Goal: Book appointment/travel/reservation

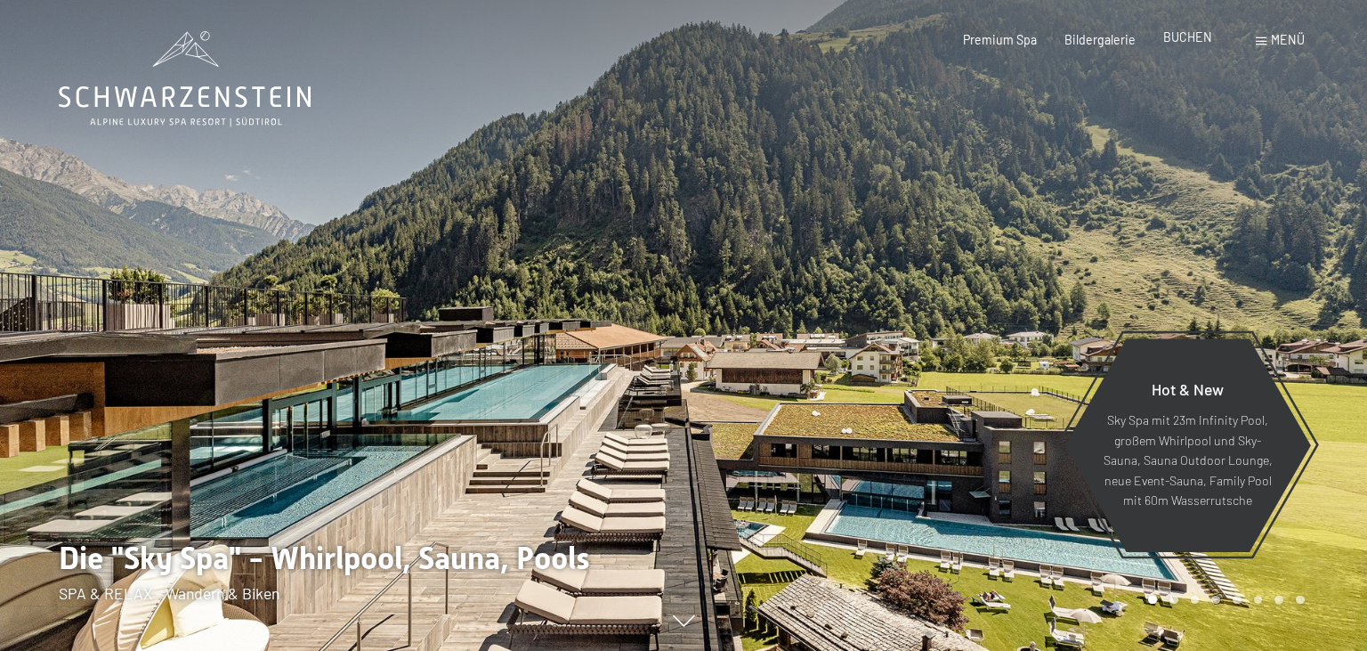
click at [1193, 41] on span "BUCHEN" at bounding box center [1187, 36] width 49 height 15
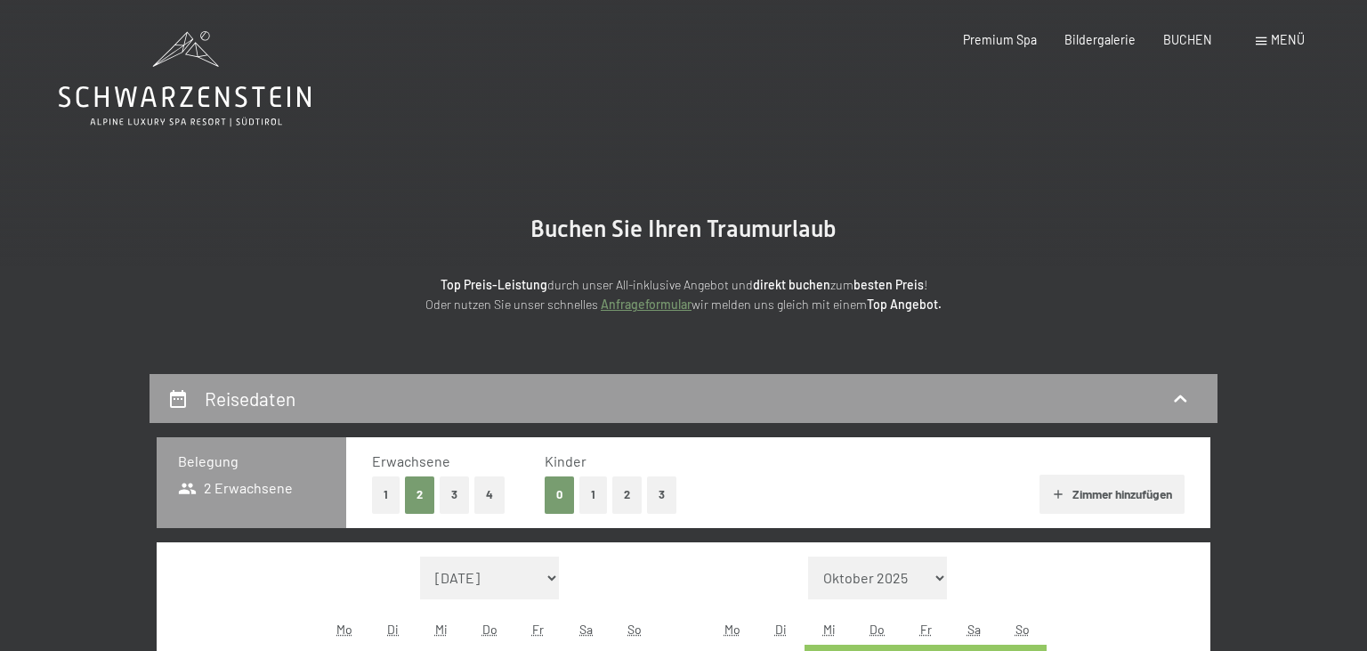
click at [215, 86] on icon at bounding box center [185, 78] width 252 height 95
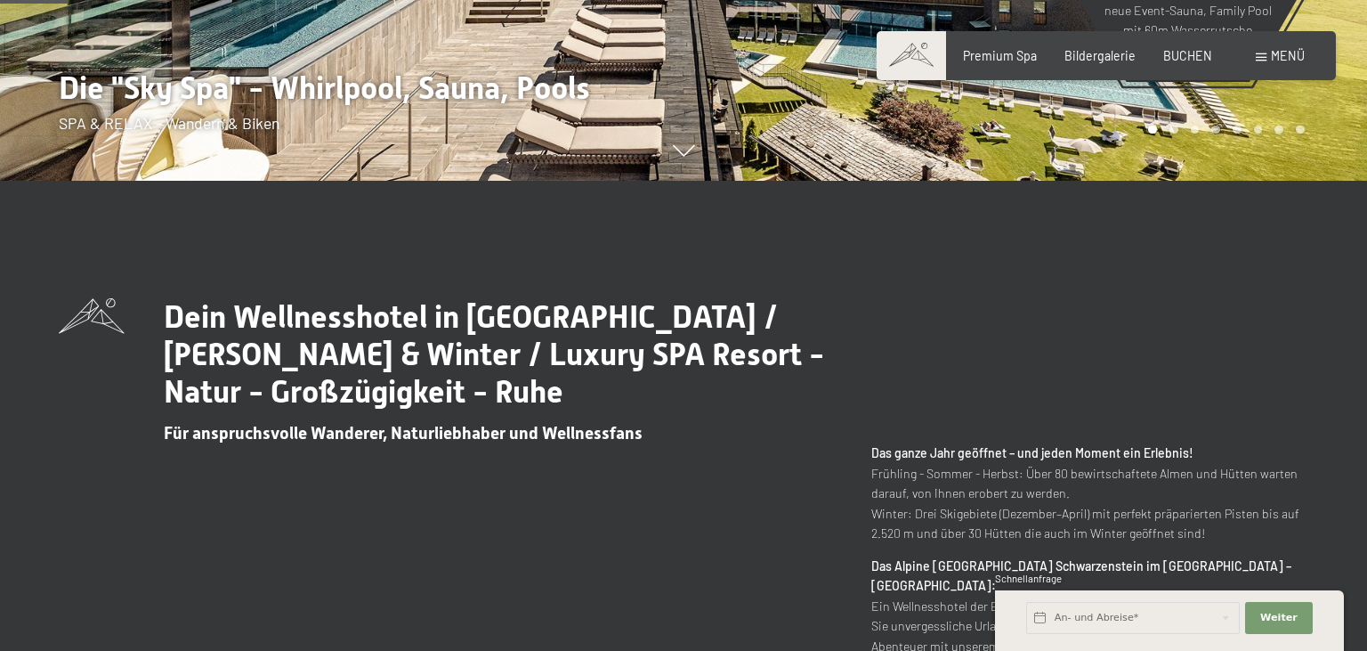
scroll to position [93, 0]
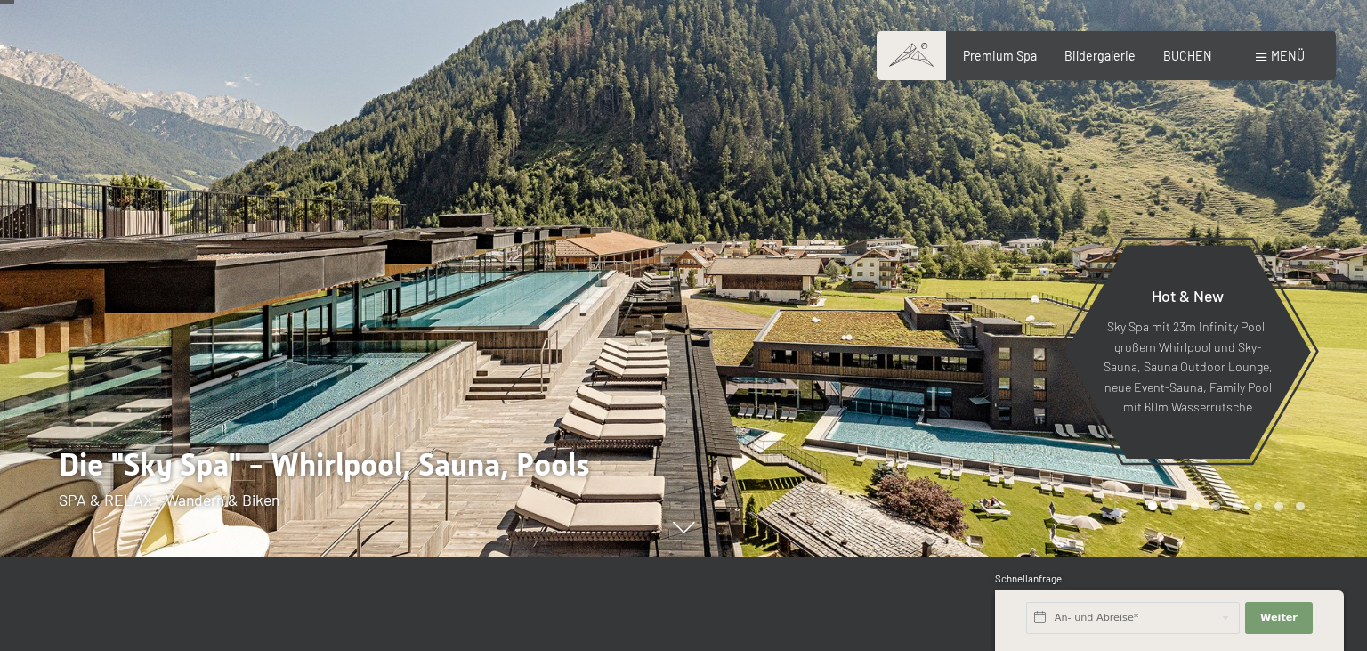
click at [1287, 49] on span "Menü" at bounding box center [1288, 55] width 34 height 15
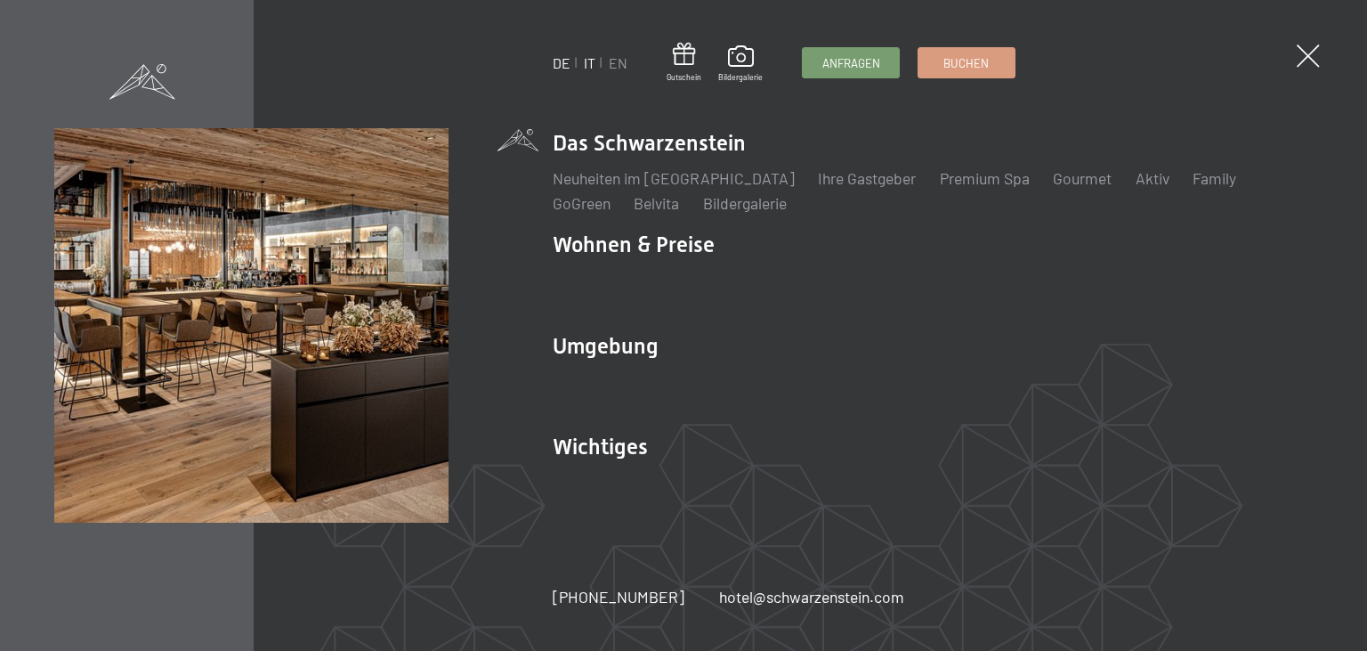
click at [589, 67] on link "IT" at bounding box center [590, 62] width 12 height 17
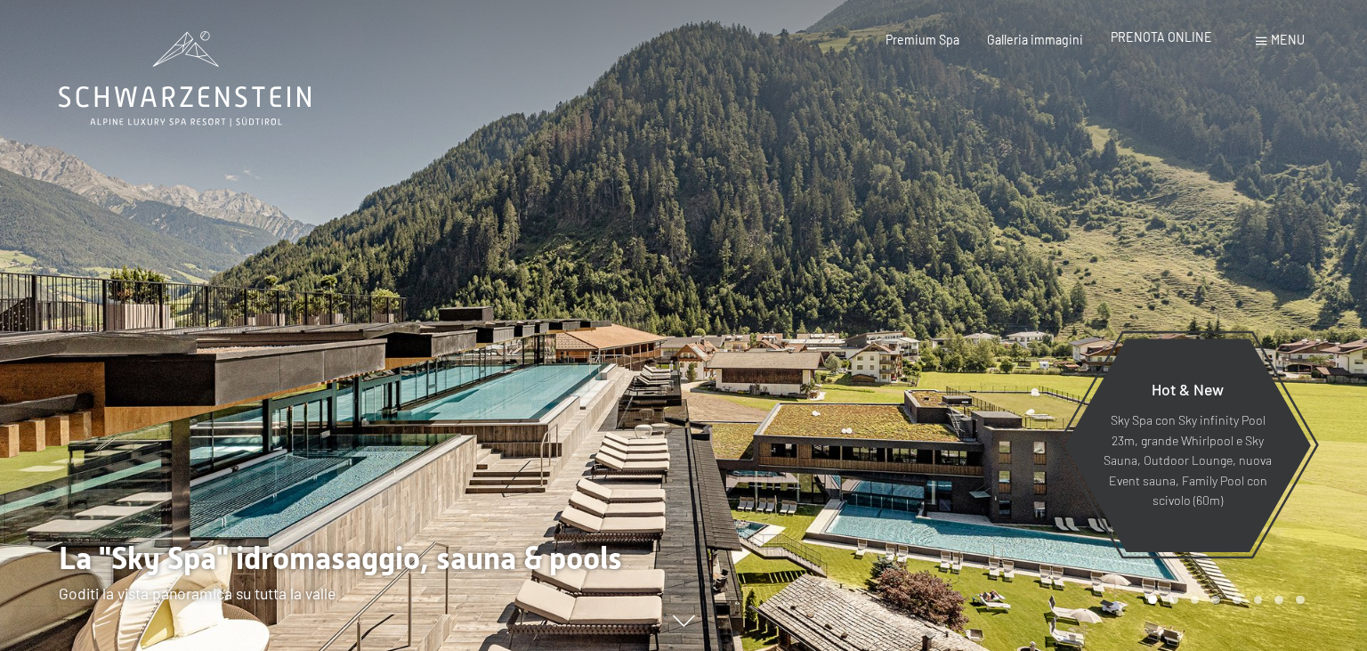
click at [1178, 45] on div "PRENOTA ONLINE" at bounding box center [1161, 37] width 101 height 18
click at [1176, 39] on span "PRENOTA ONLINE" at bounding box center [1161, 36] width 101 height 15
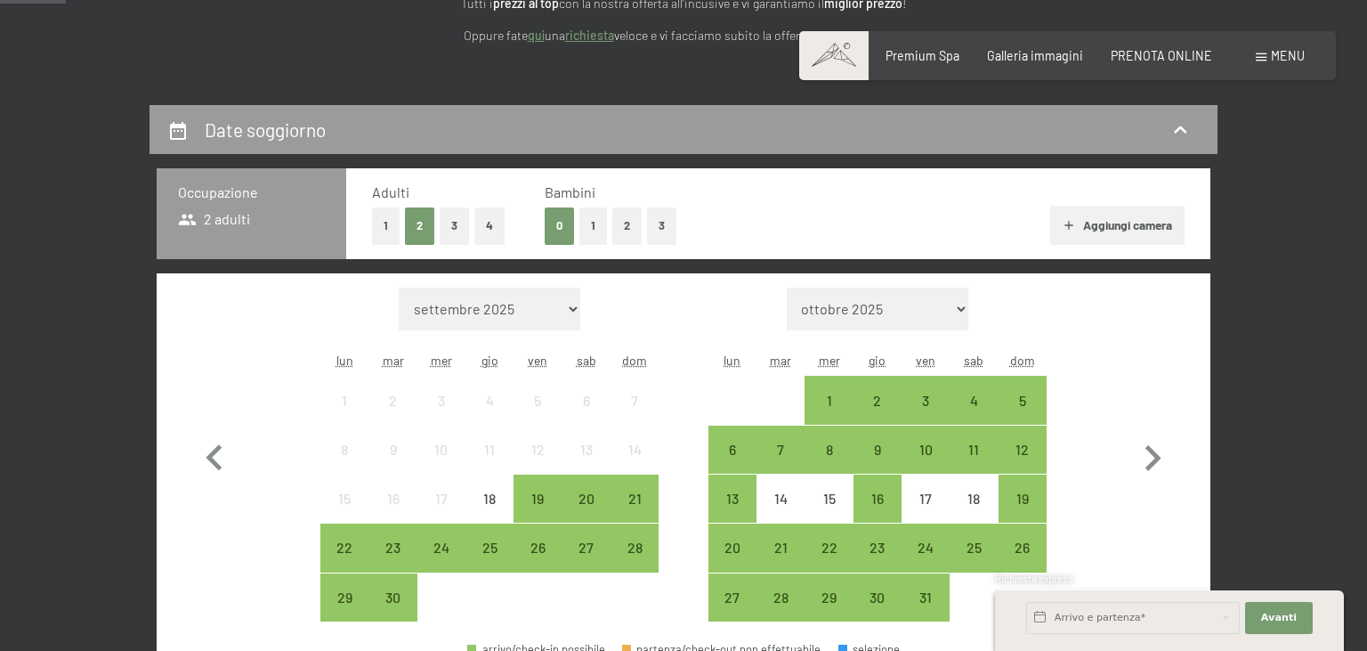
scroll to position [281, 0]
click at [1160, 457] on icon "button" at bounding box center [1154, 458] width 16 height 26
select select "[DATE]"
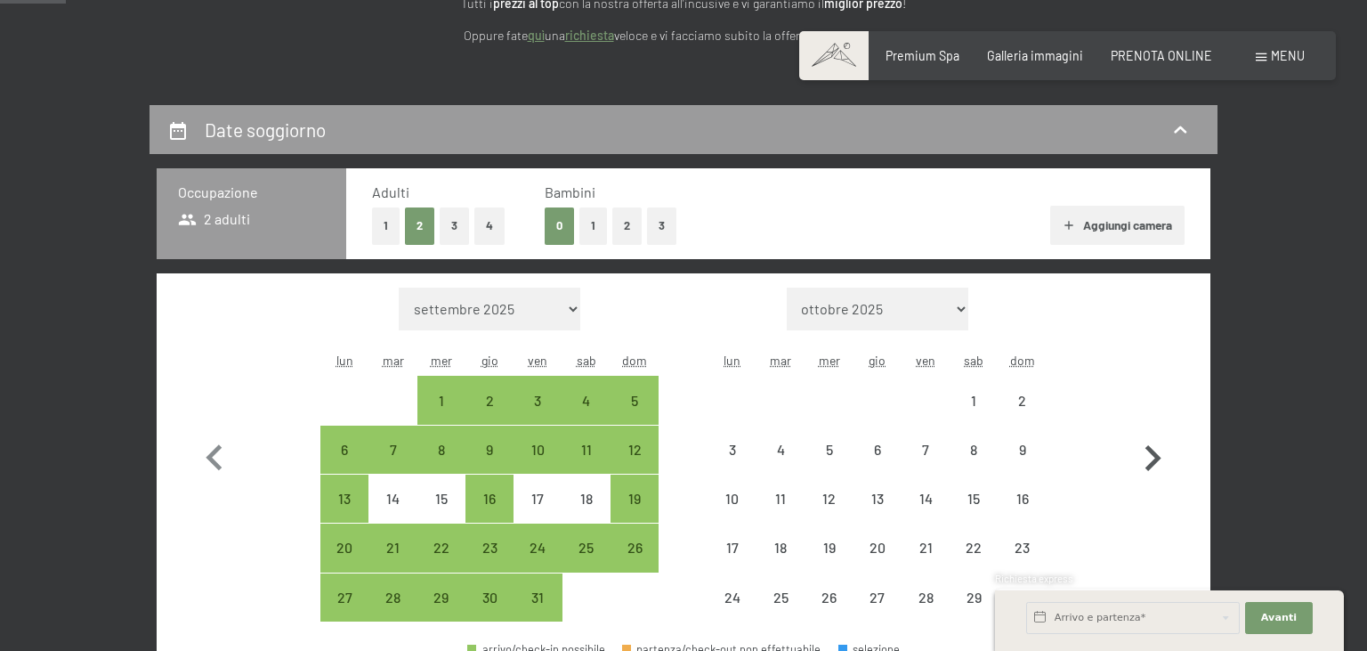
select select "[DATE]"
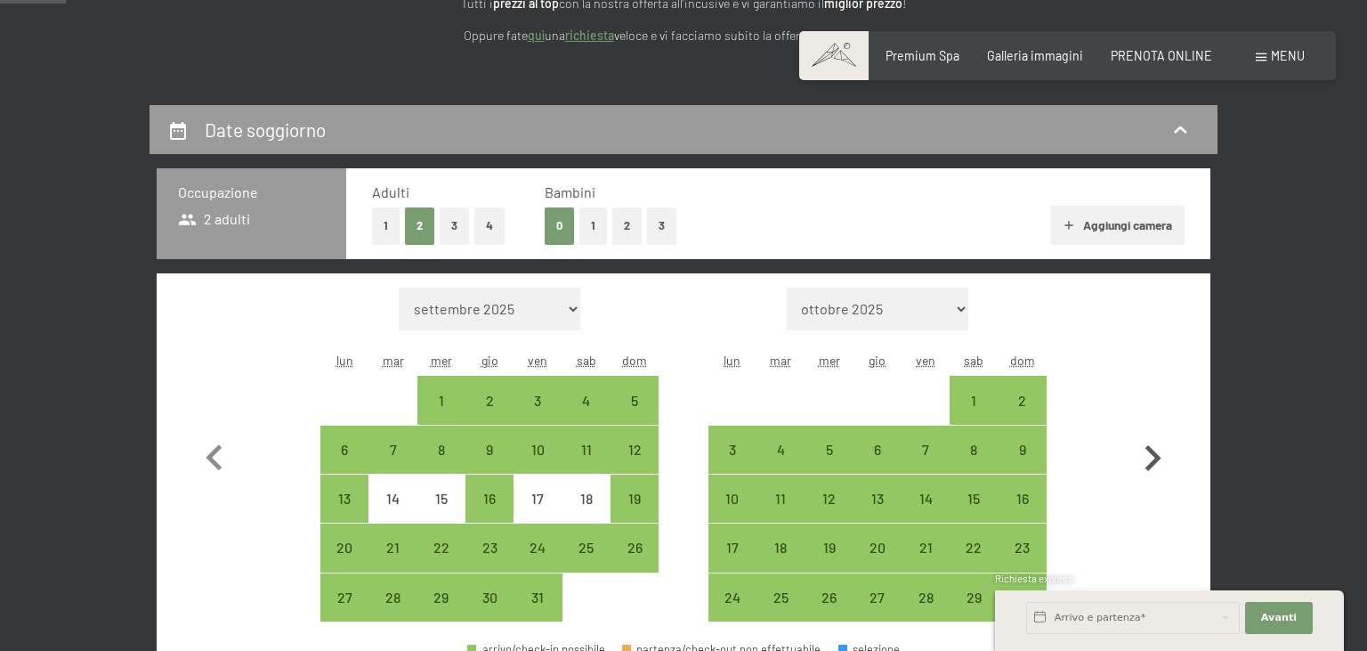
click at [1156, 451] on icon "button" at bounding box center [1153, 459] width 52 height 52
select select "[DATE]"
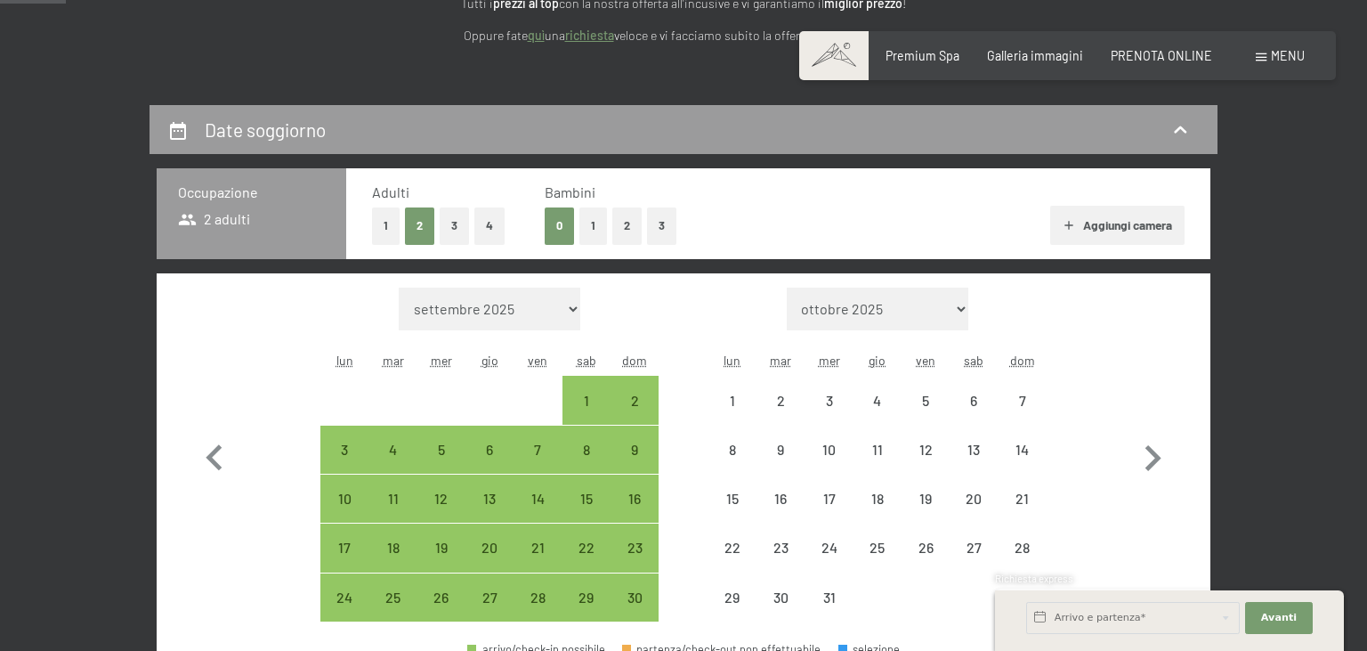
select select "[DATE]"
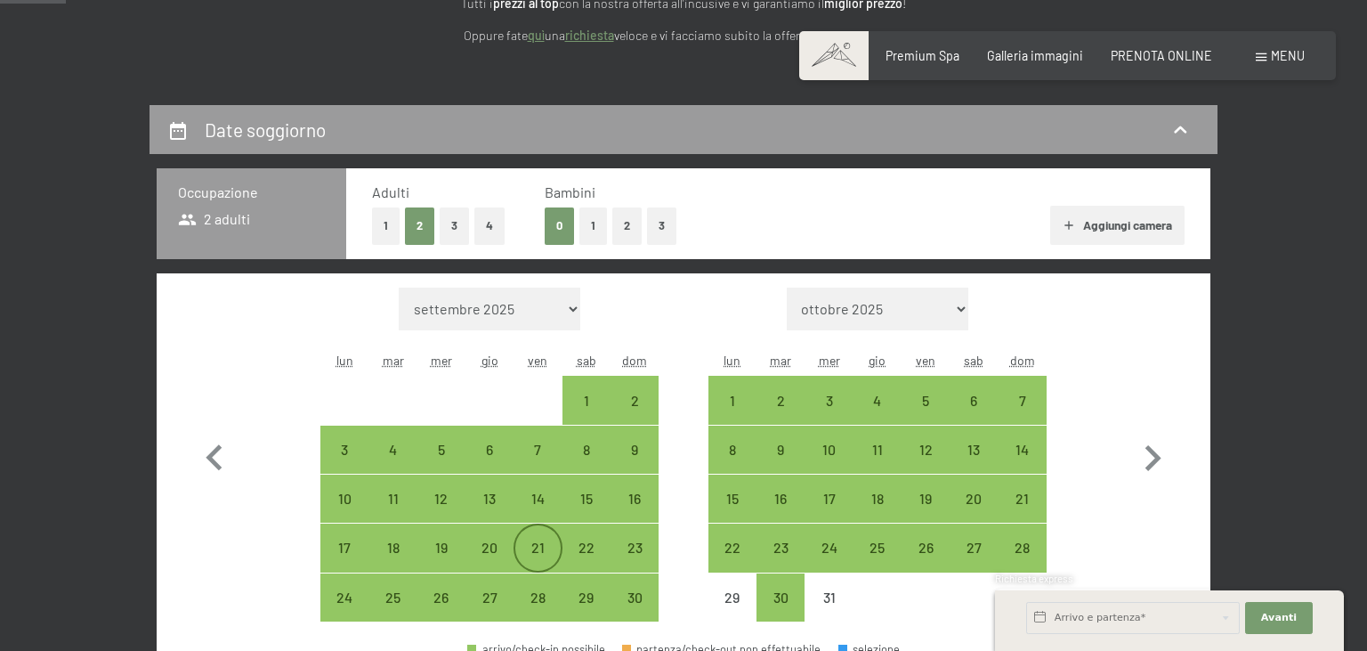
click at [545, 541] on div "21" at bounding box center [537, 562] width 45 height 45
select select "2025-11-01"
select select "2025-12-01"
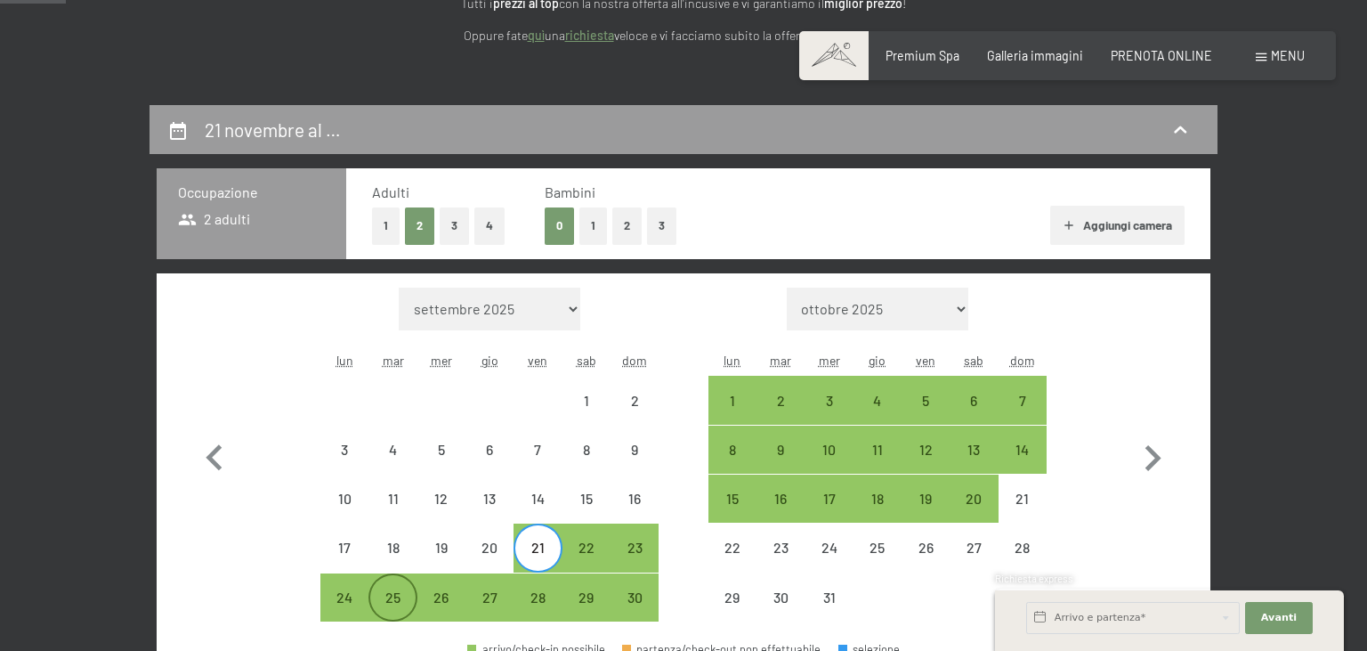
click at [393, 599] on div "25" at bounding box center [392, 612] width 45 height 45
select select "2025-11-01"
select select "2025-12-01"
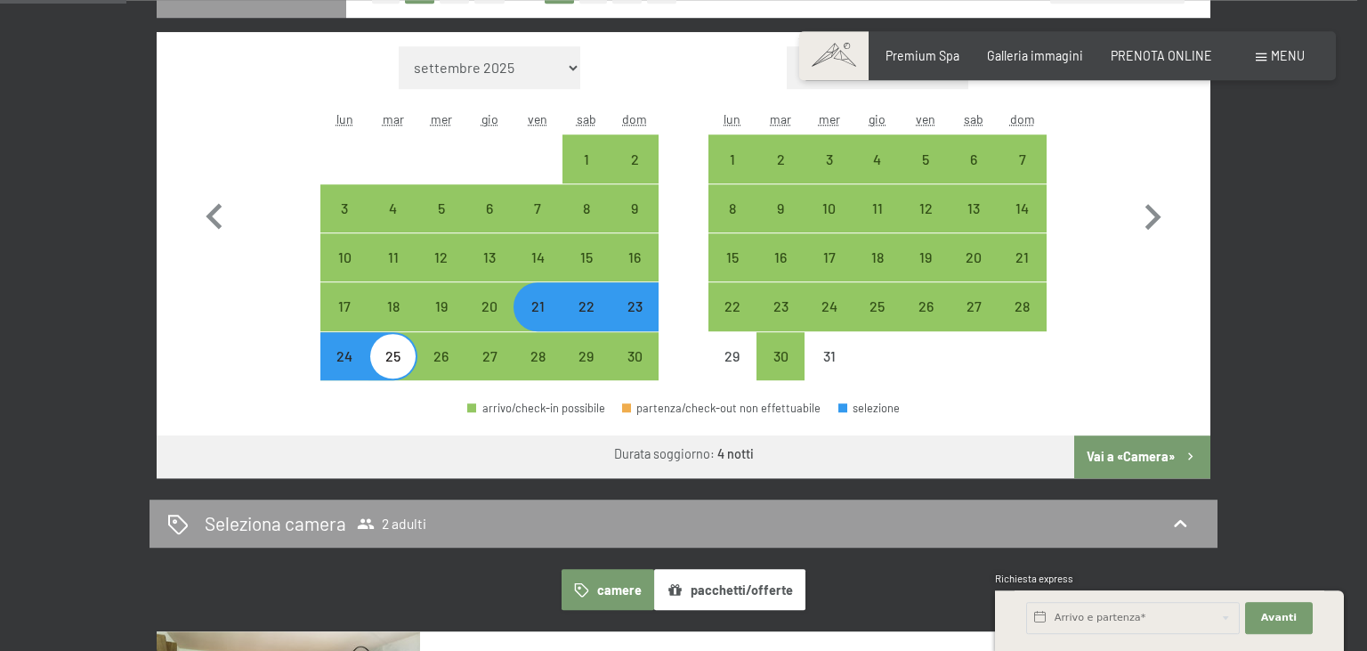
scroll to position [563, 0]
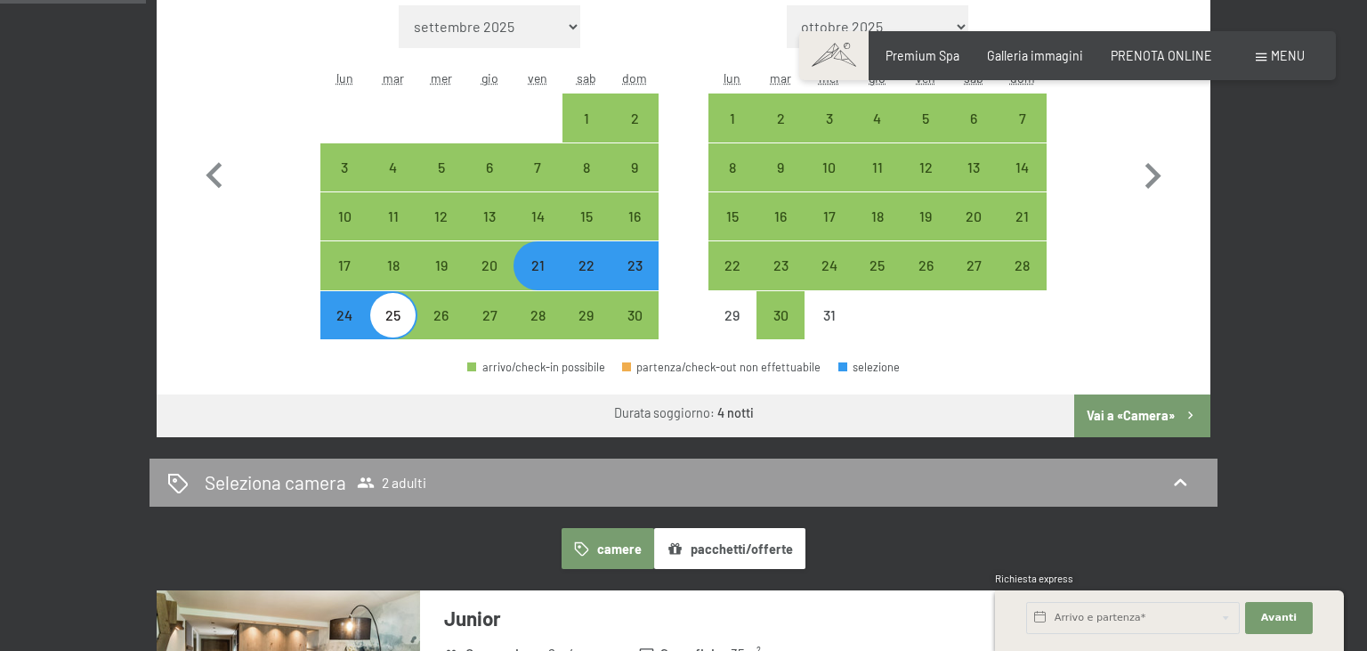
click at [1133, 412] on button "Vai a «Camera»" at bounding box center [1142, 415] width 136 height 43
select select "2025-11-01"
select select "2025-12-01"
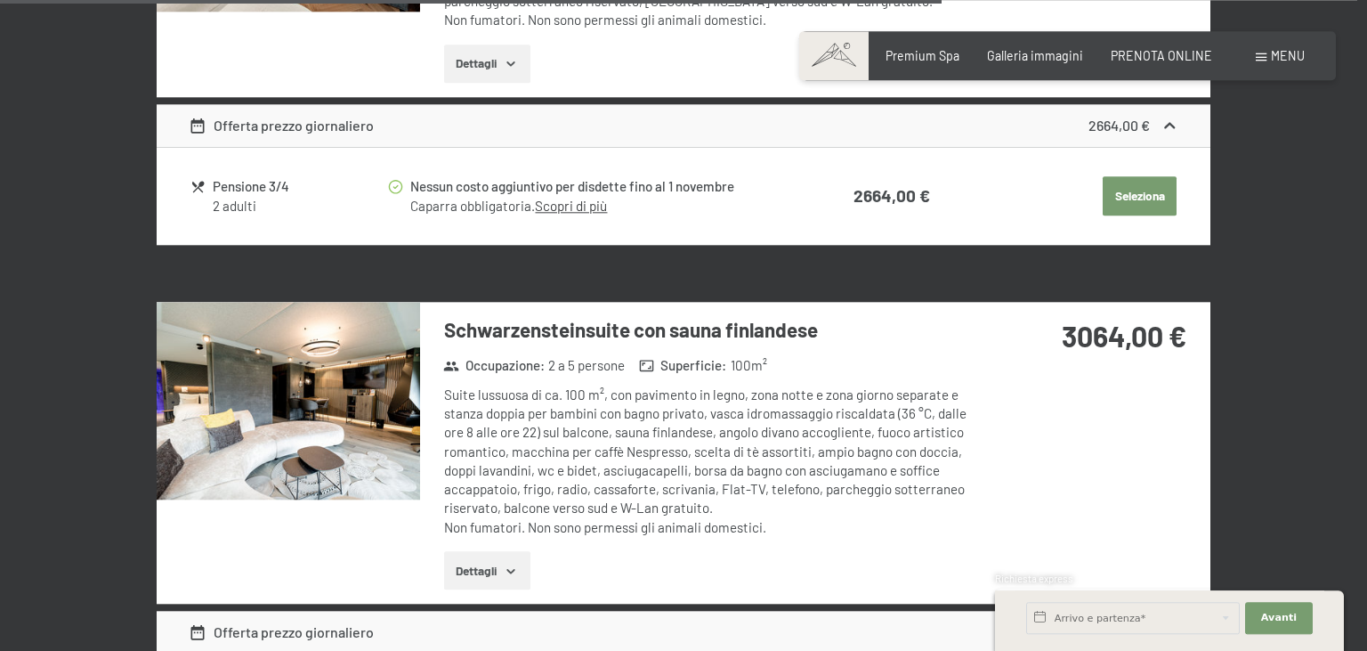
scroll to position [3301, 0]
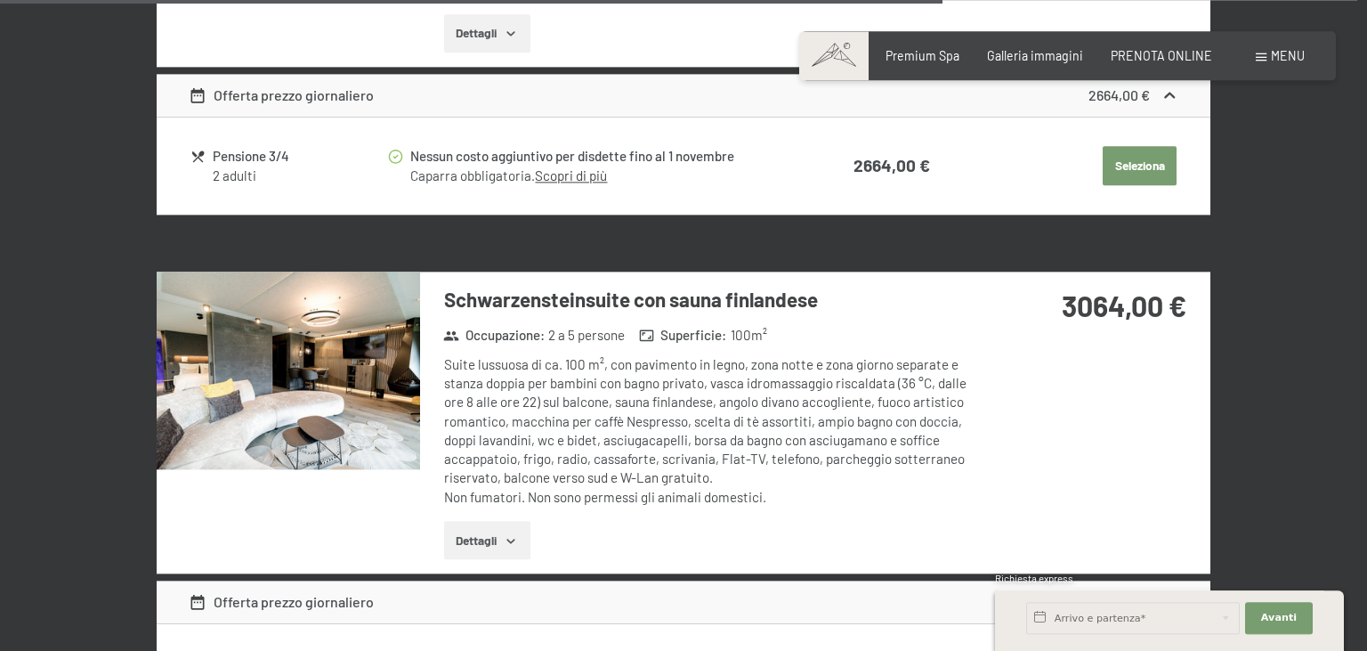
click at [365, 353] on img at bounding box center [288, 370] width 263 height 198
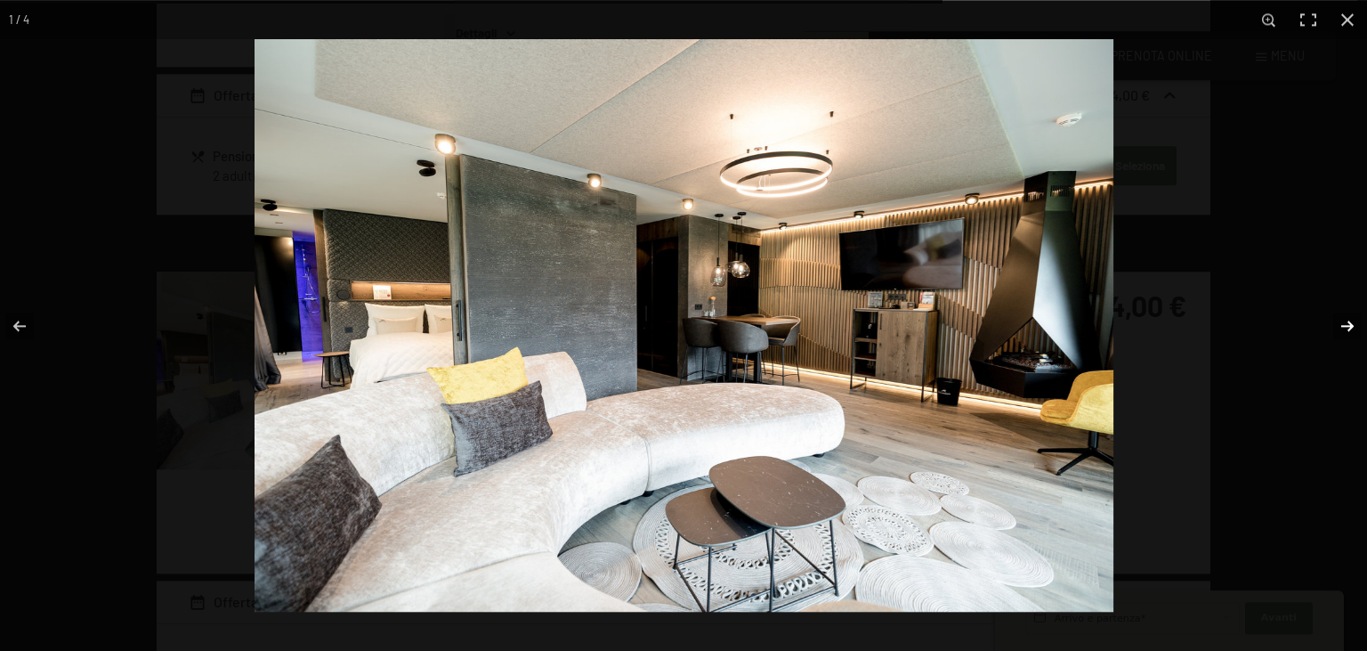
click at [1353, 324] on button "button" at bounding box center [1336, 325] width 62 height 89
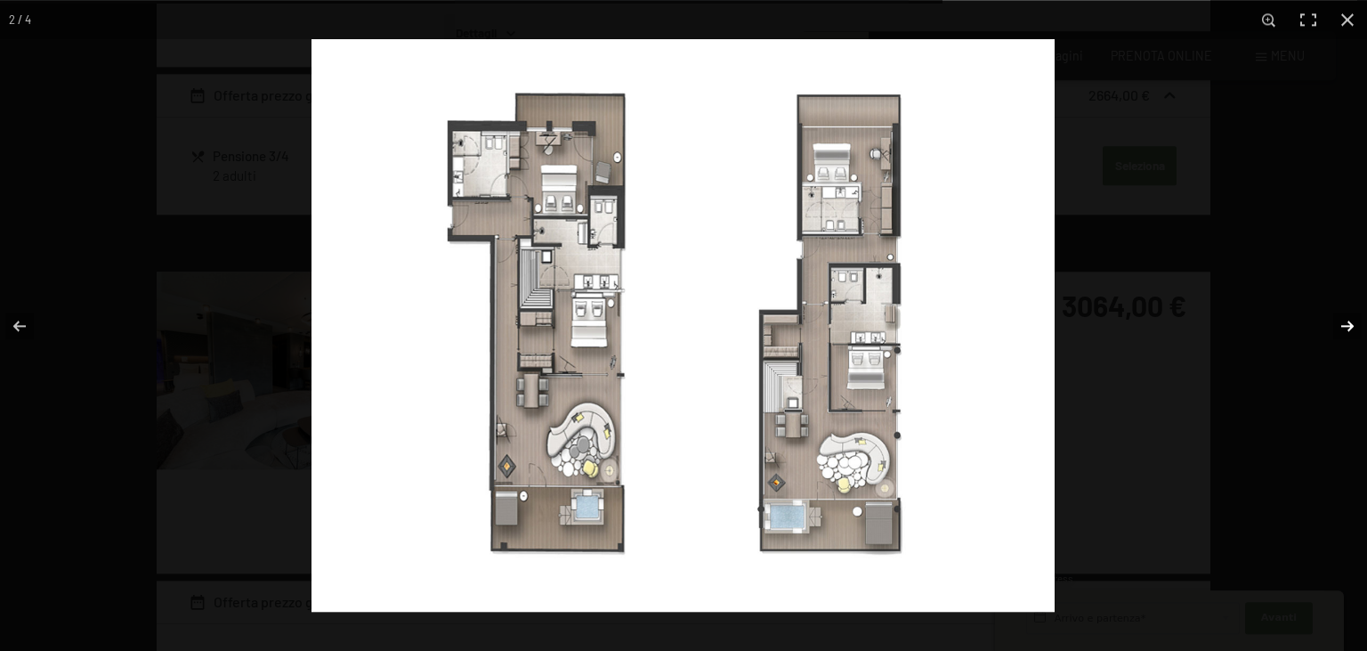
click at [1353, 324] on button "button" at bounding box center [1336, 325] width 62 height 89
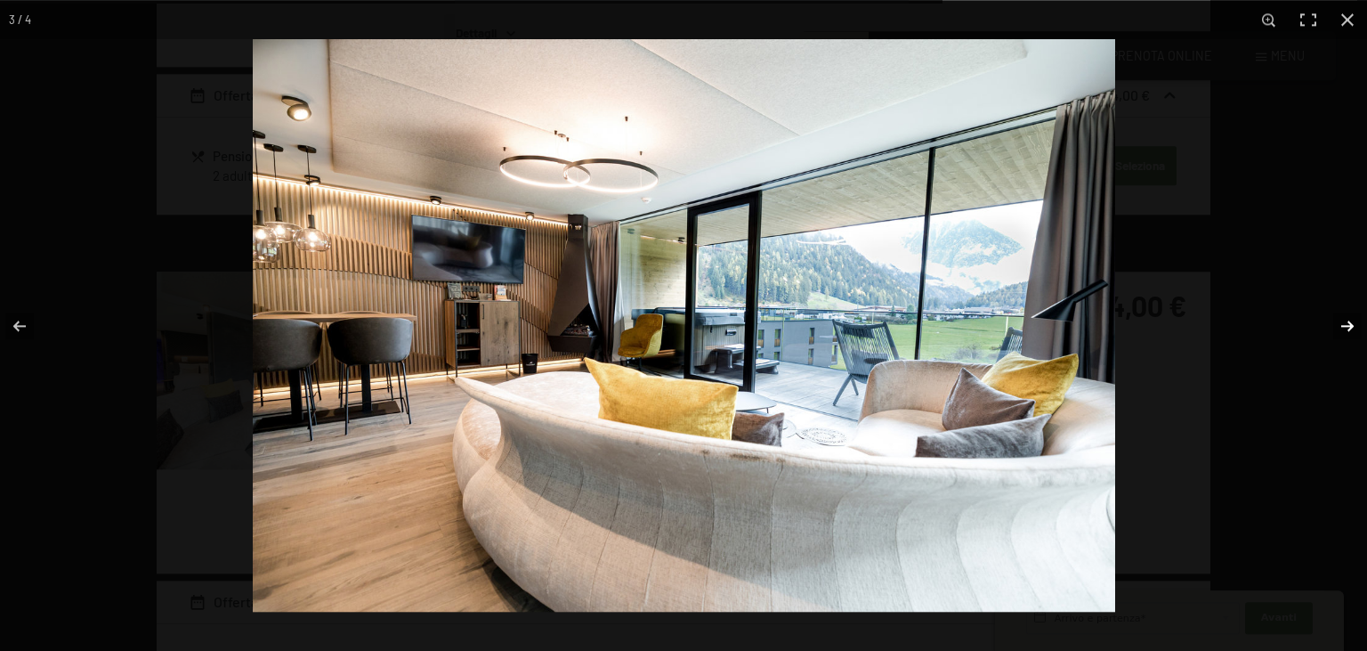
click at [1353, 324] on button "button" at bounding box center [1336, 325] width 62 height 89
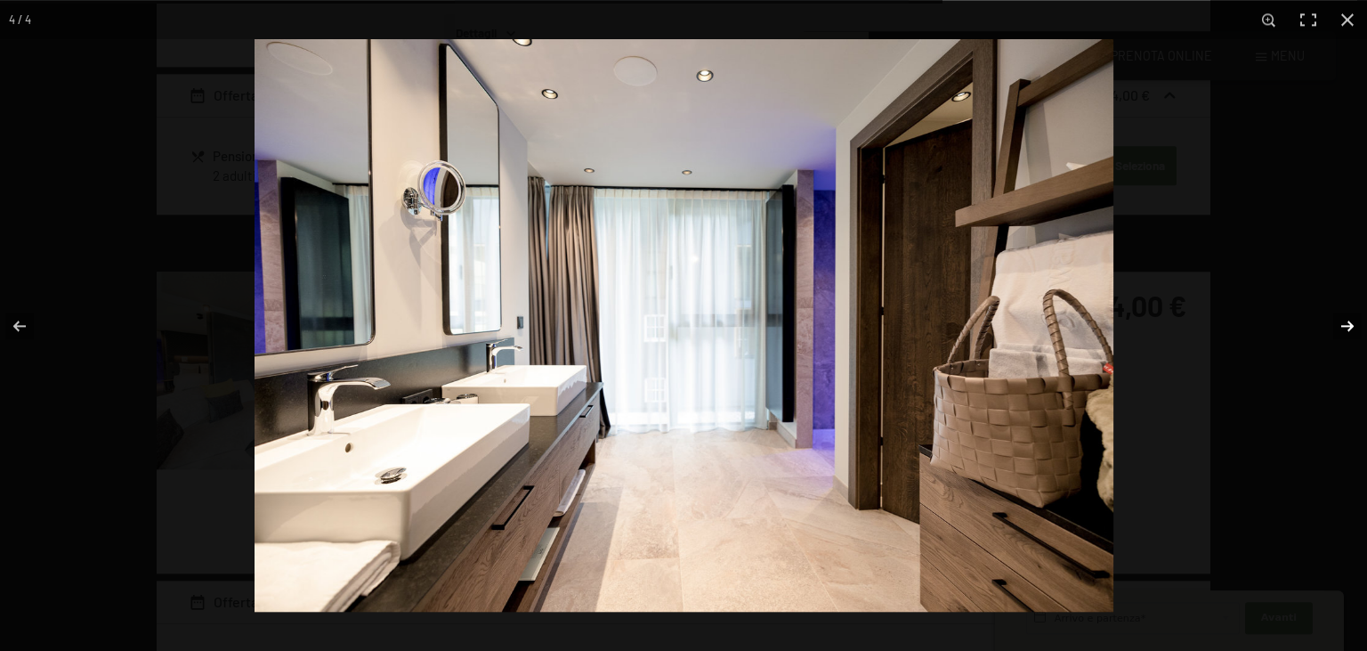
click at [1353, 324] on button "button" at bounding box center [1336, 325] width 62 height 89
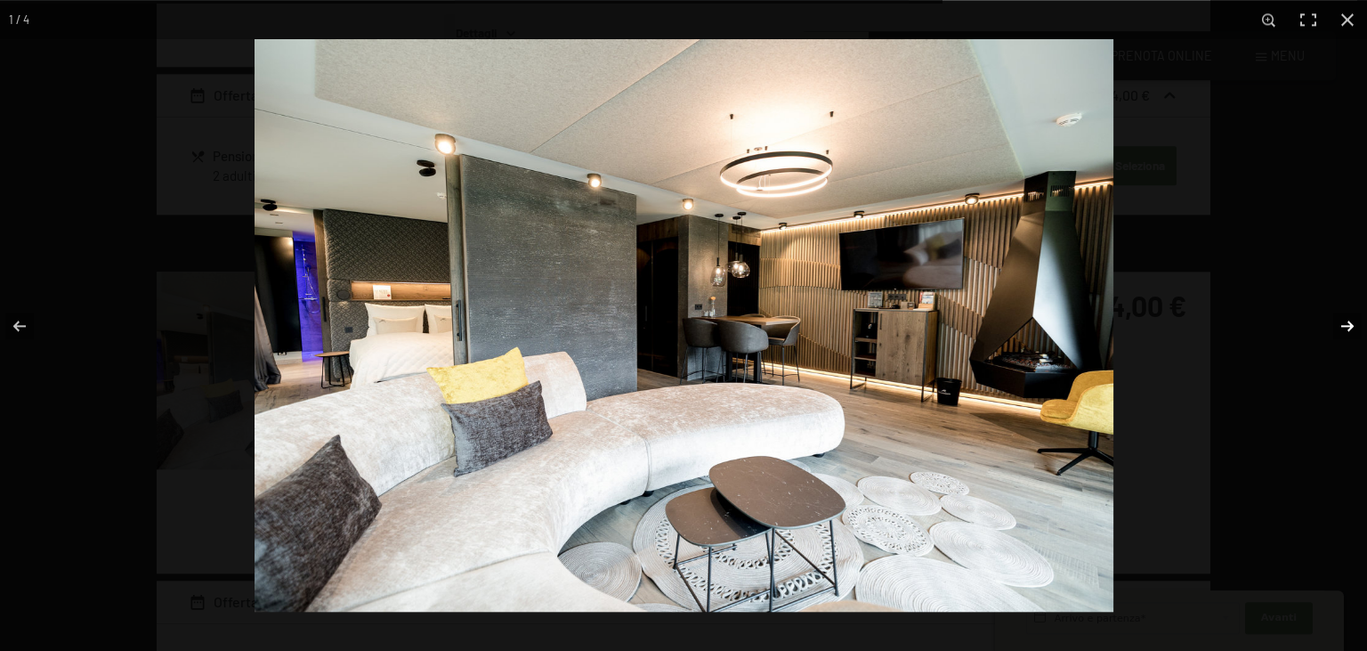
click at [1353, 324] on button "button" at bounding box center [1336, 325] width 62 height 89
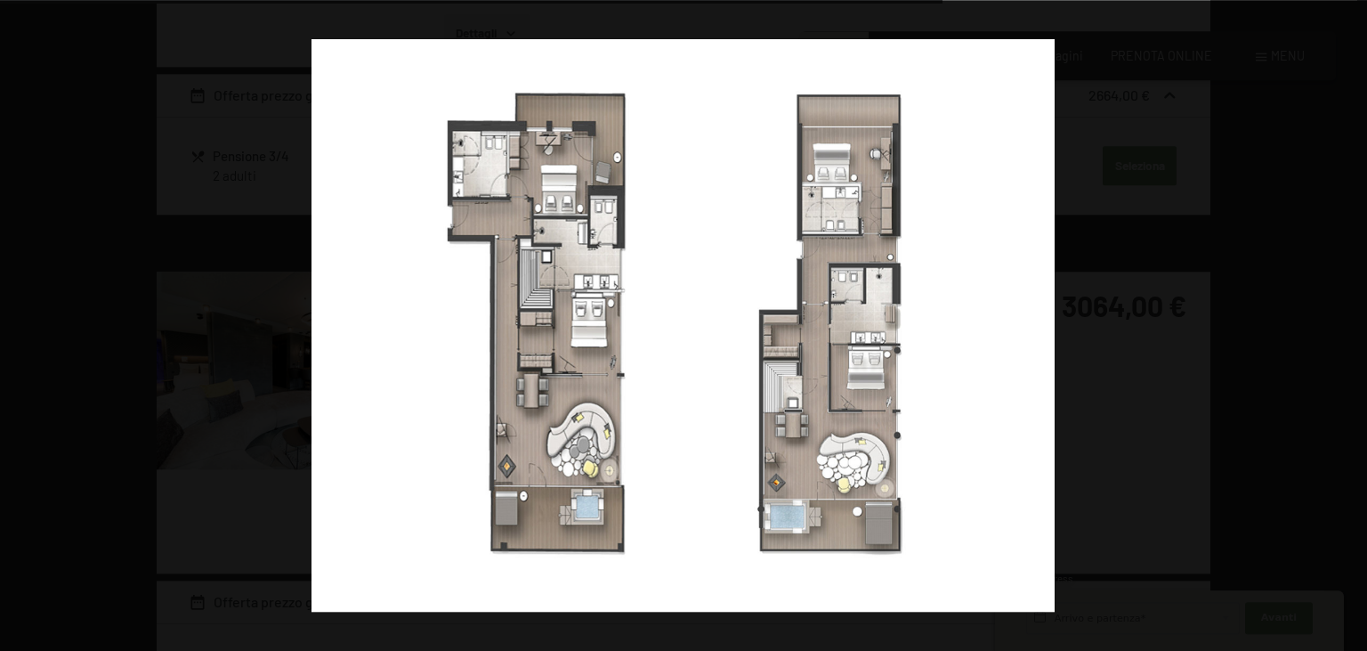
click at [1353, 324] on button "button" at bounding box center [1336, 325] width 62 height 89
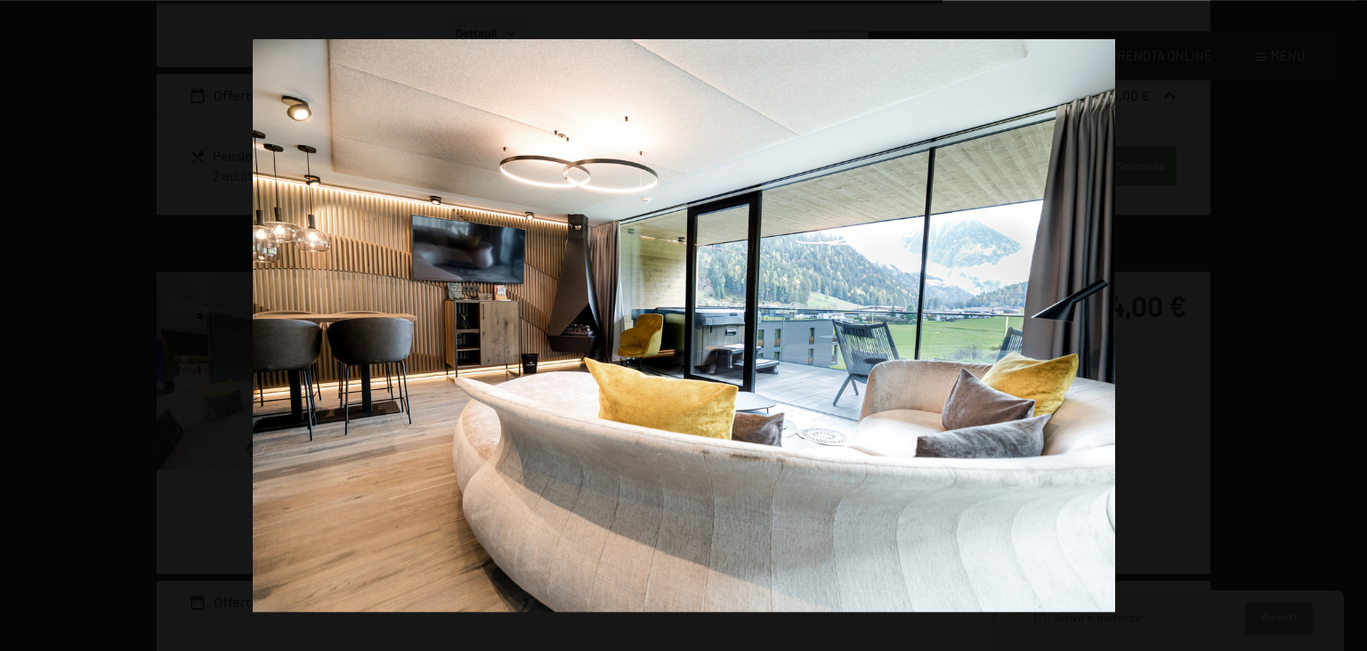
click at [1353, 324] on button "button" at bounding box center [1336, 325] width 62 height 89
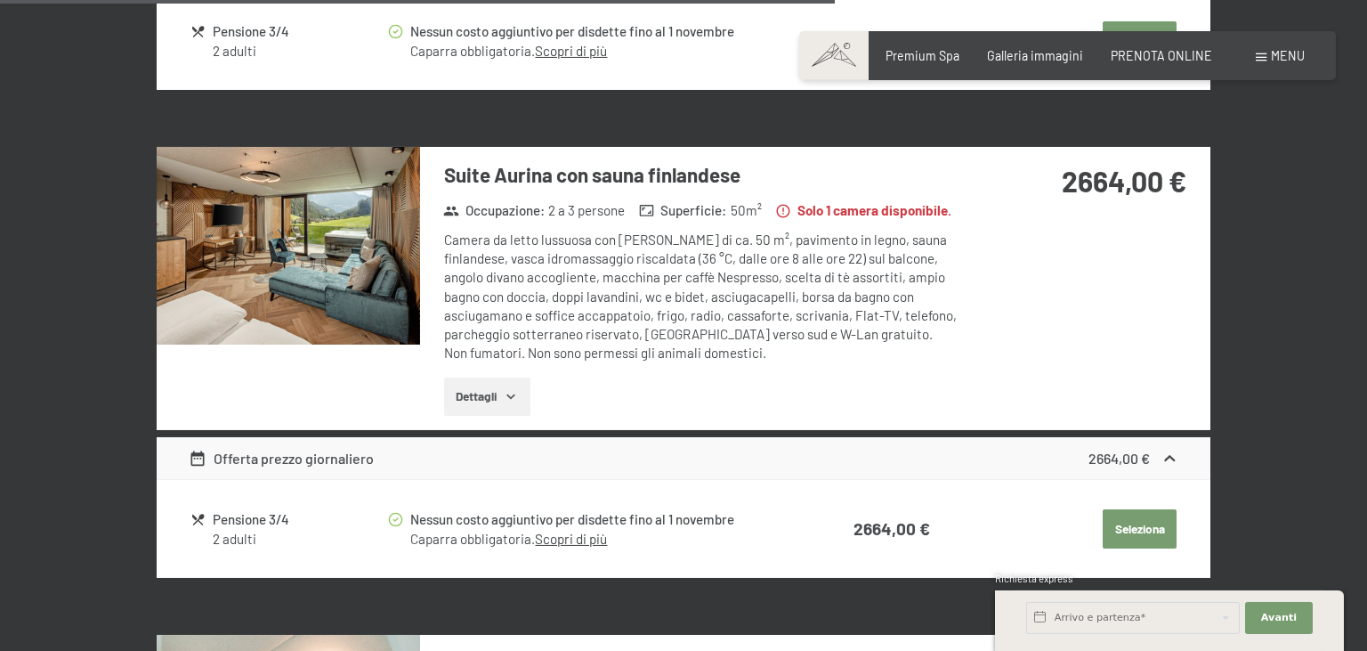
scroll to position [2924, 0]
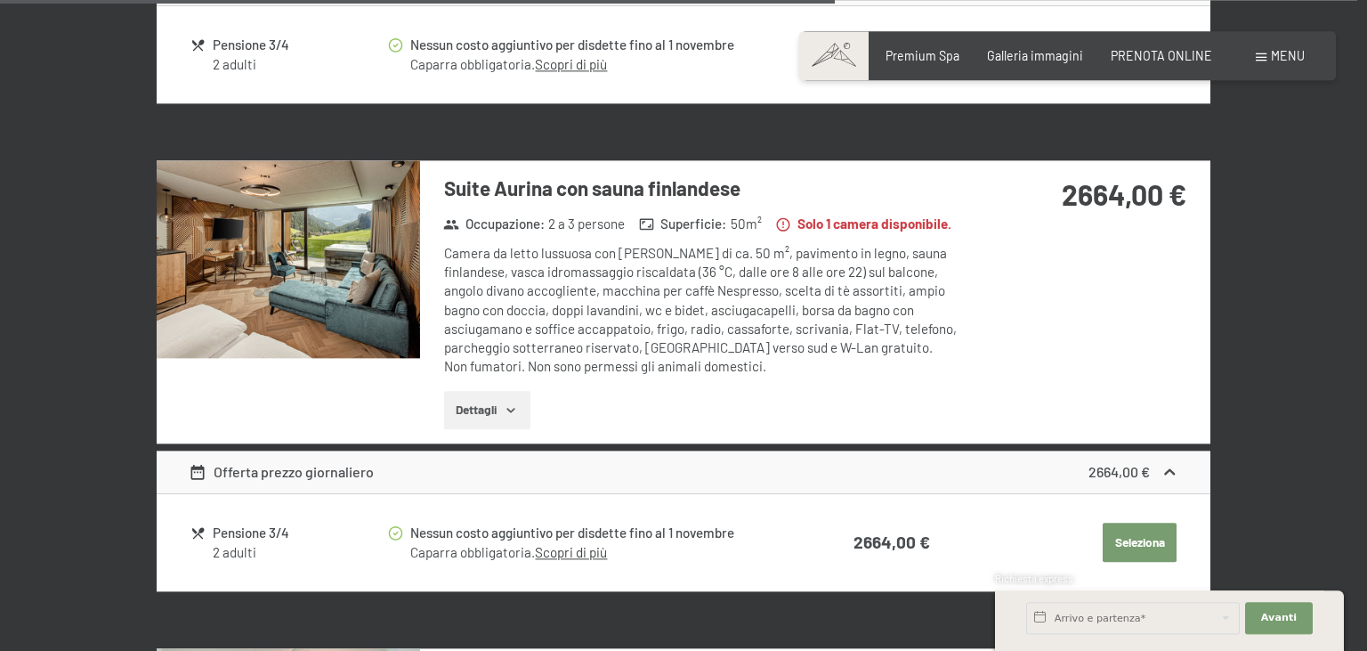
click at [370, 285] on img at bounding box center [288, 259] width 263 height 198
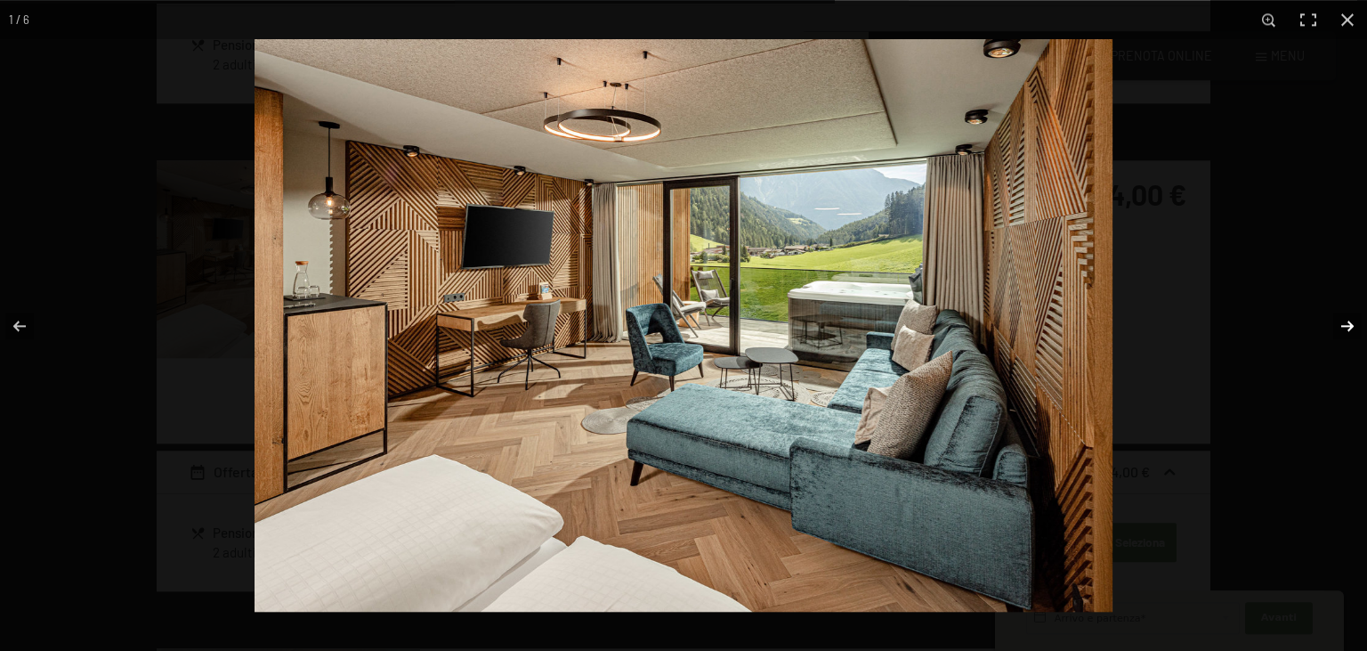
click at [1349, 323] on button "button" at bounding box center [1336, 325] width 62 height 89
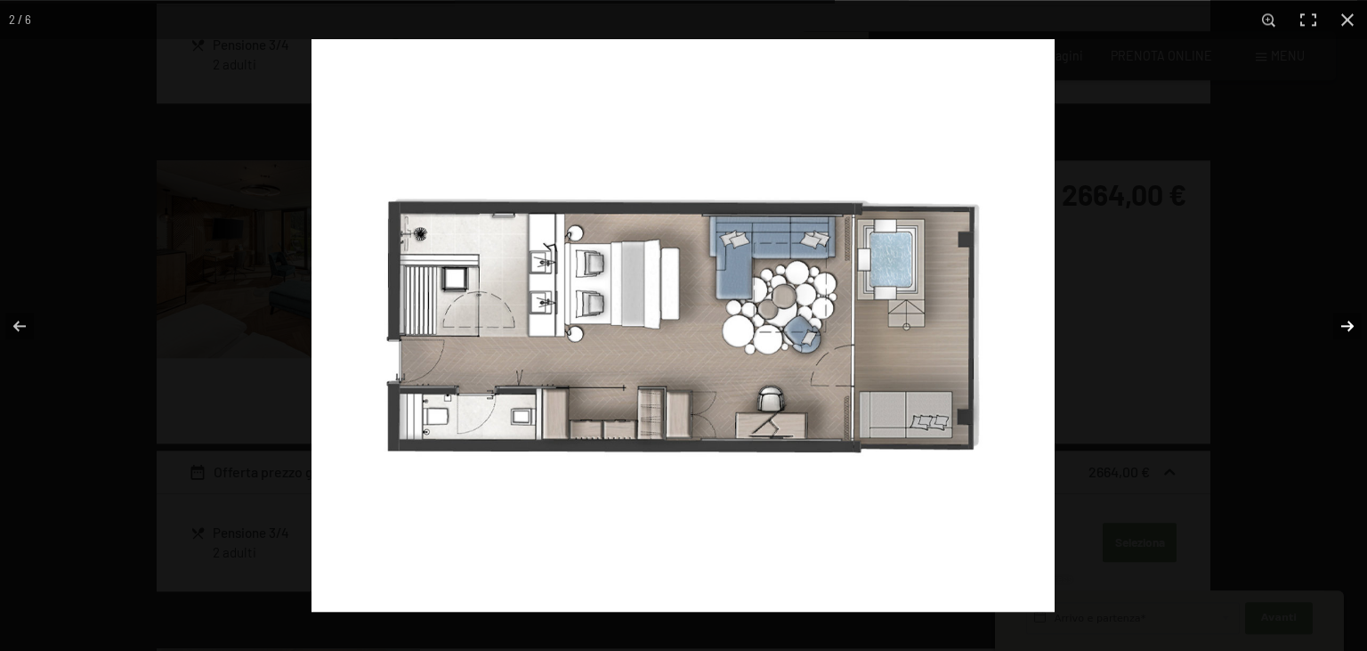
click at [1349, 323] on button "button" at bounding box center [1336, 325] width 62 height 89
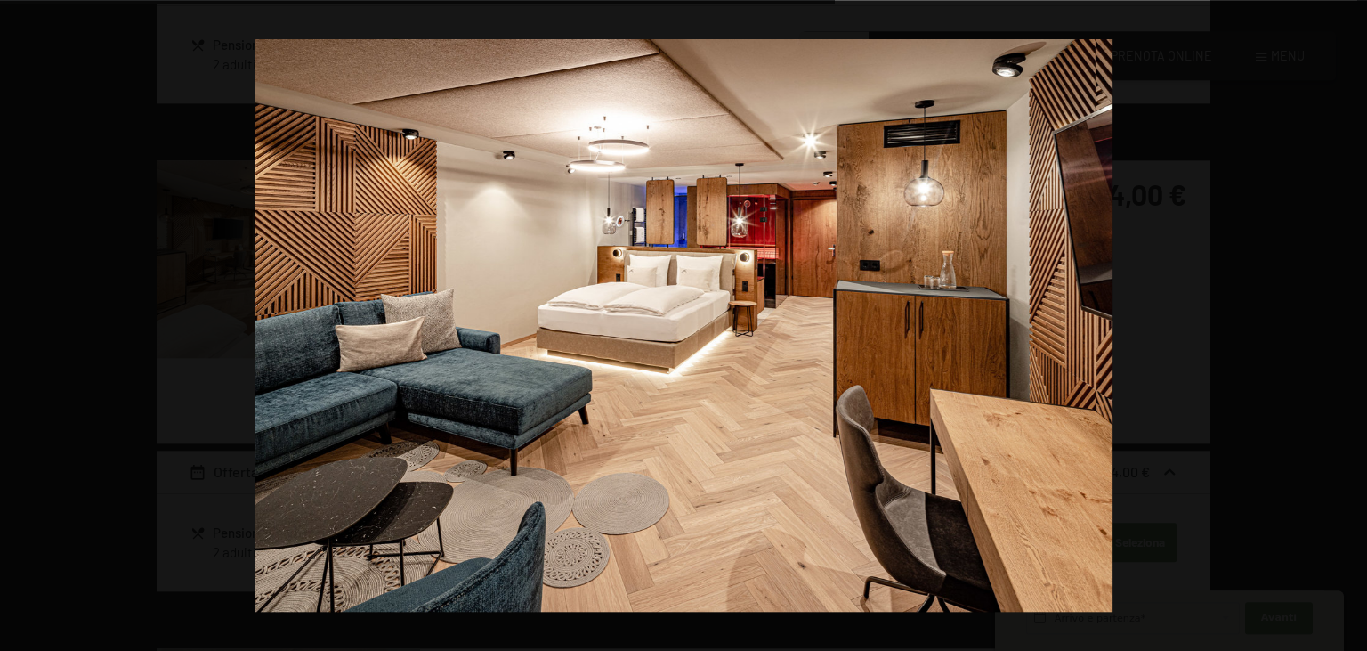
click at [1349, 323] on button "button" at bounding box center [1336, 325] width 62 height 89
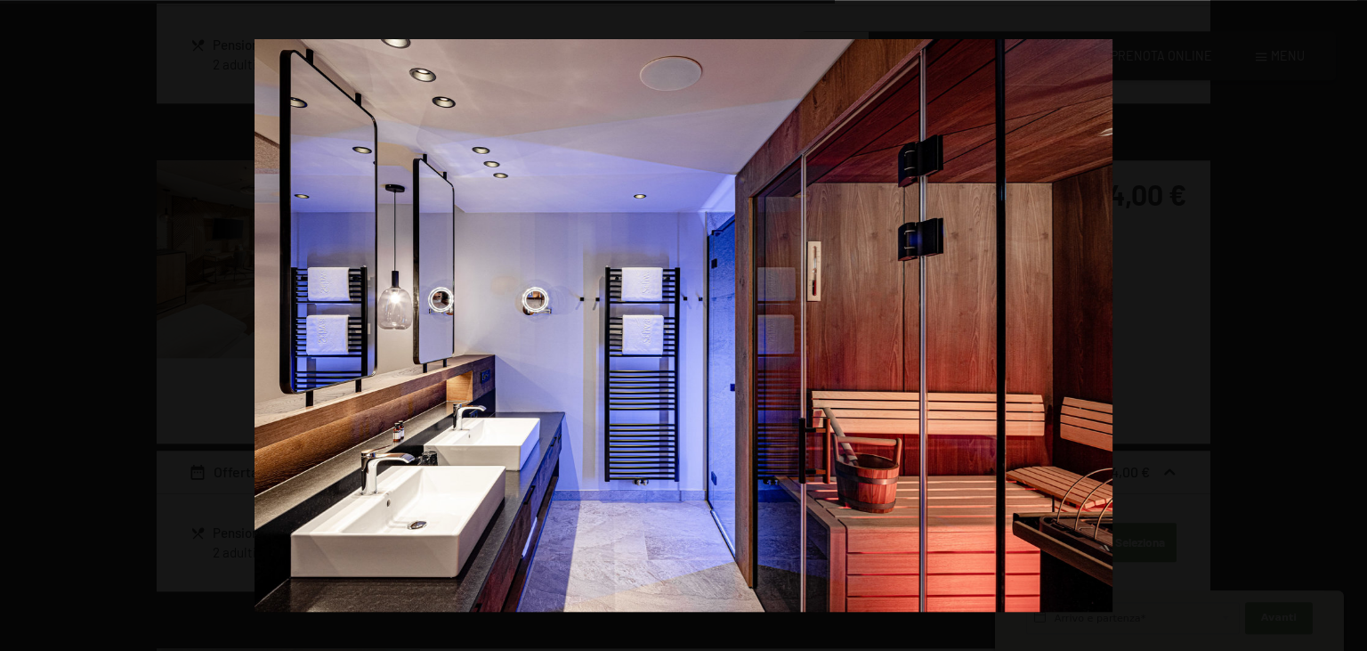
click at [1349, 323] on button "button" at bounding box center [1336, 325] width 62 height 89
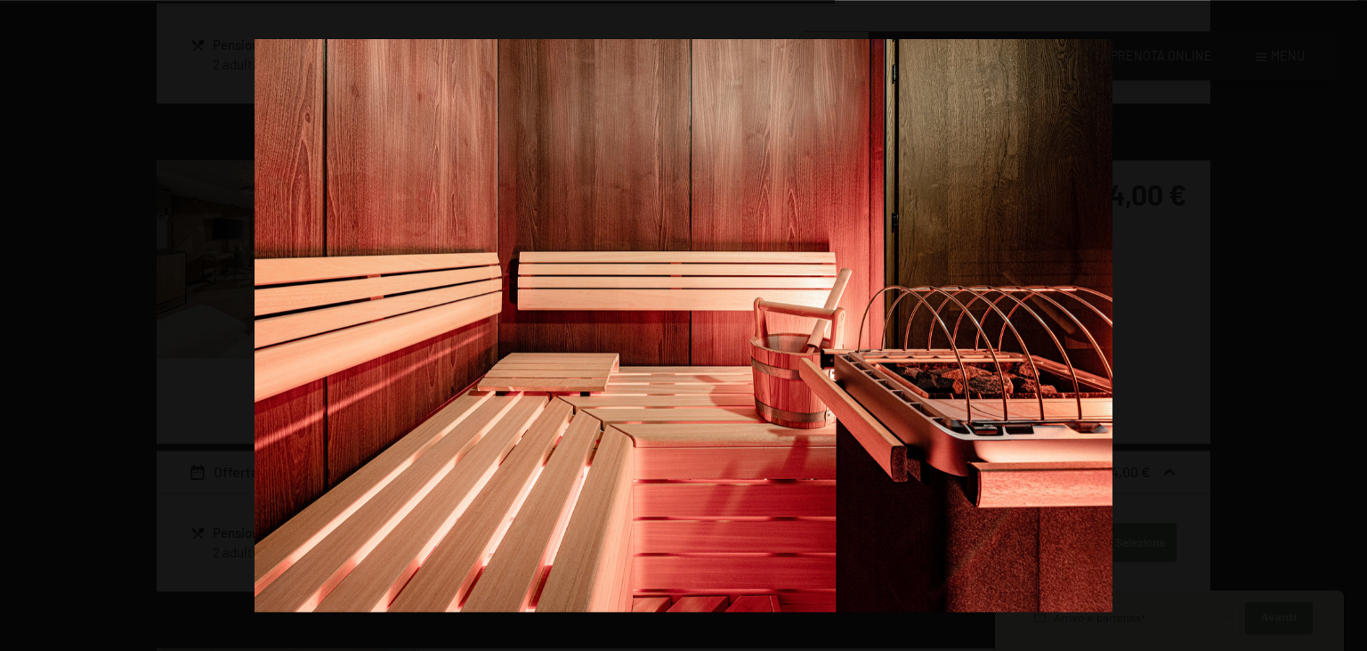
click at [1349, 323] on button "button" at bounding box center [1336, 325] width 62 height 89
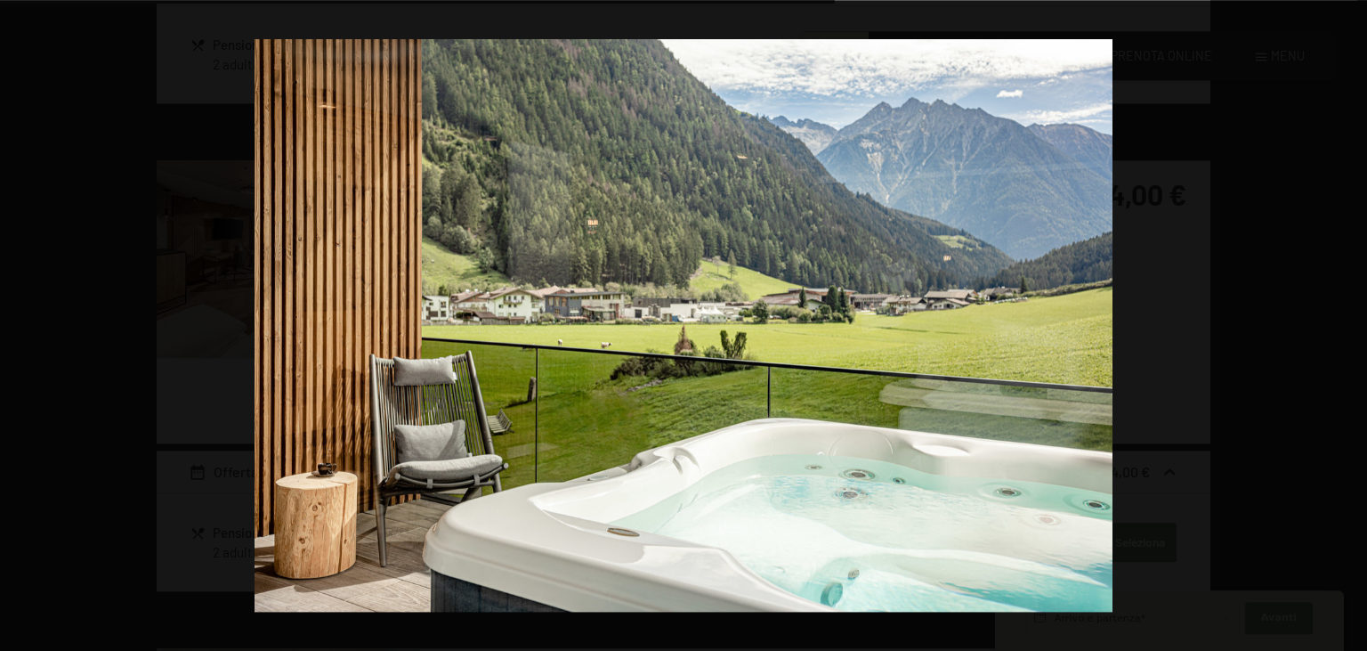
click at [1334, 327] on button "button" at bounding box center [1336, 325] width 62 height 89
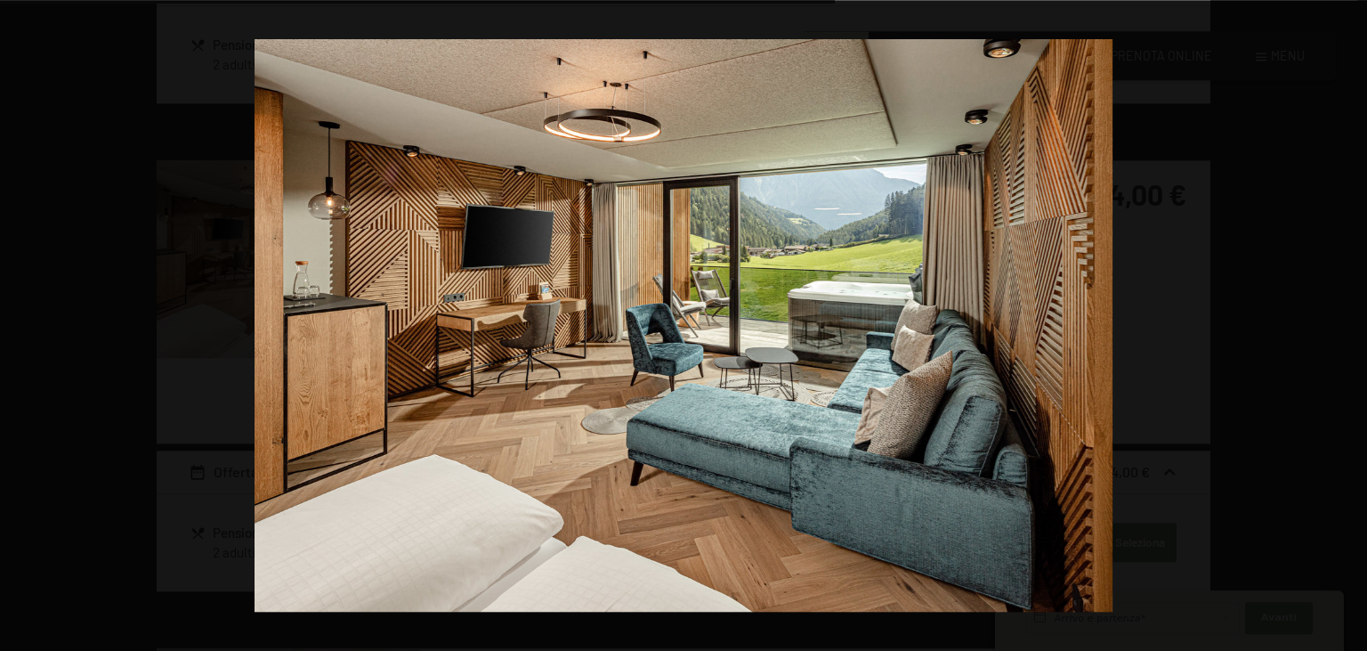
click at [1334, 327] on button "button" at bounding box center [1336, 325] width 62 height 89
